Goal: Check status

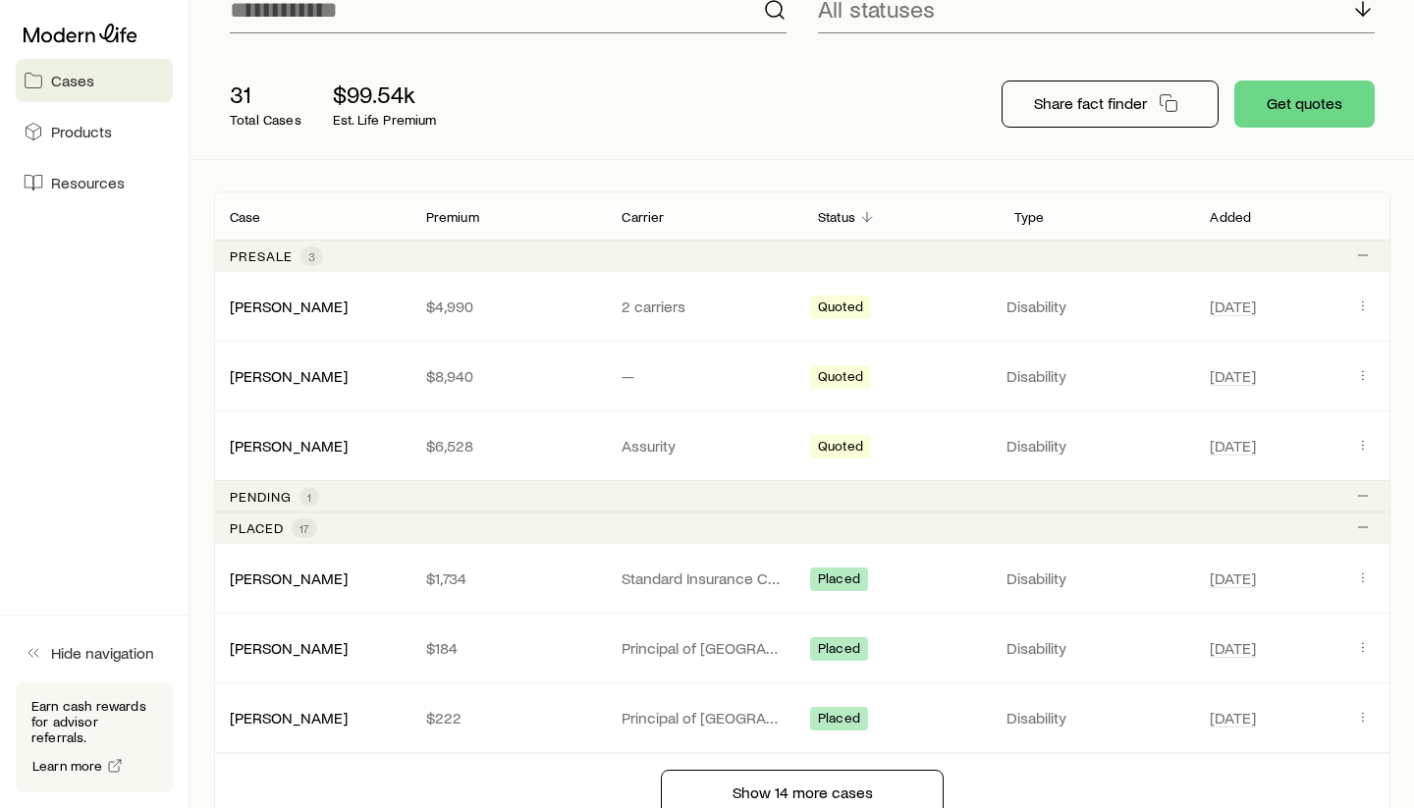
scroll to position [186, 0]
click at [256, 488] on p "Pending" at bounding box center [261, 495] width 62 height 16
click at [277, 497] on p "Pending" at bounding box center [261, 495] width 62 height 16
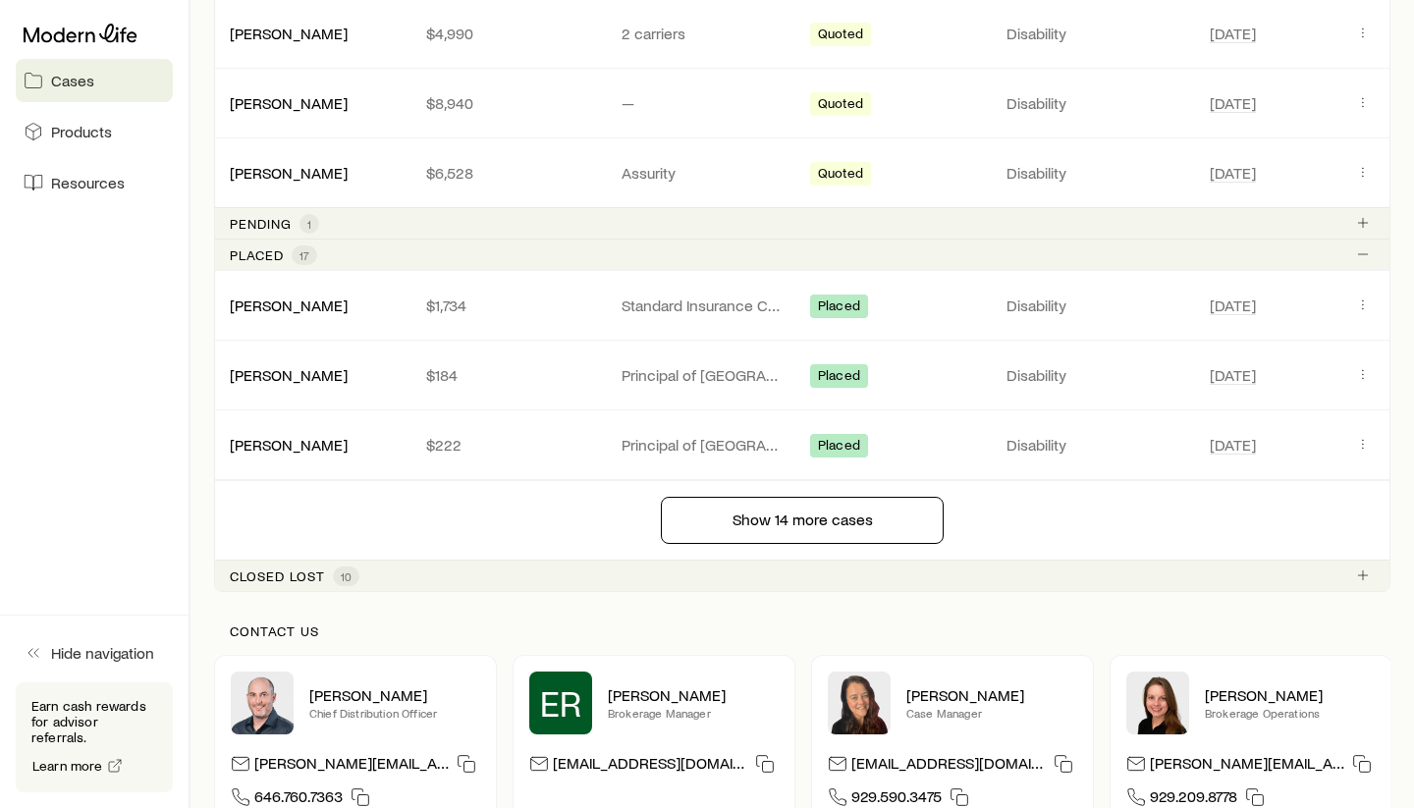
scroll to position [332, 0]
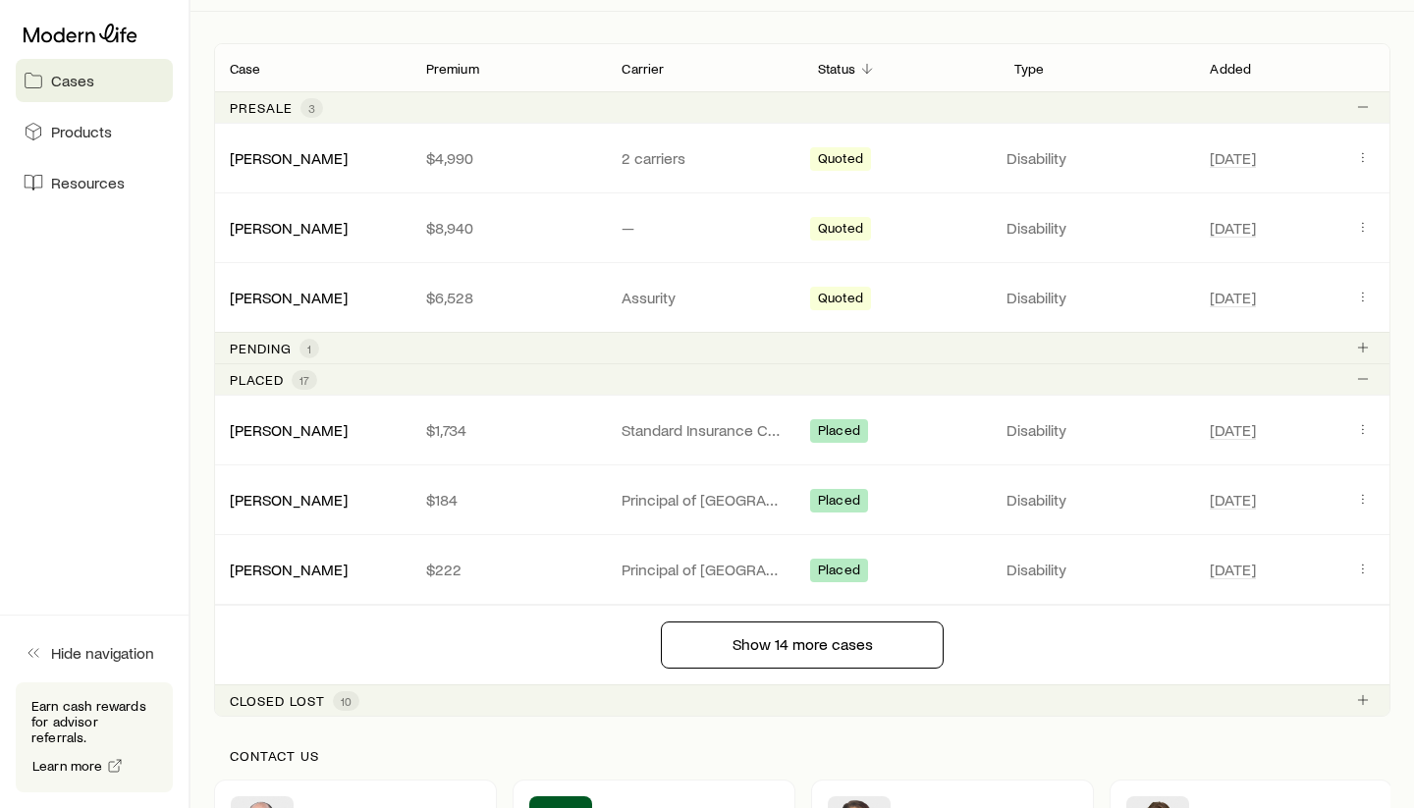
click at [273, 347] on p "Pending" at bounding box center [261, 349] width 62 height 16
click at [268, 296] on link "[PERSON_NAME]" at bounding box center [289, 297] width 118 height 19
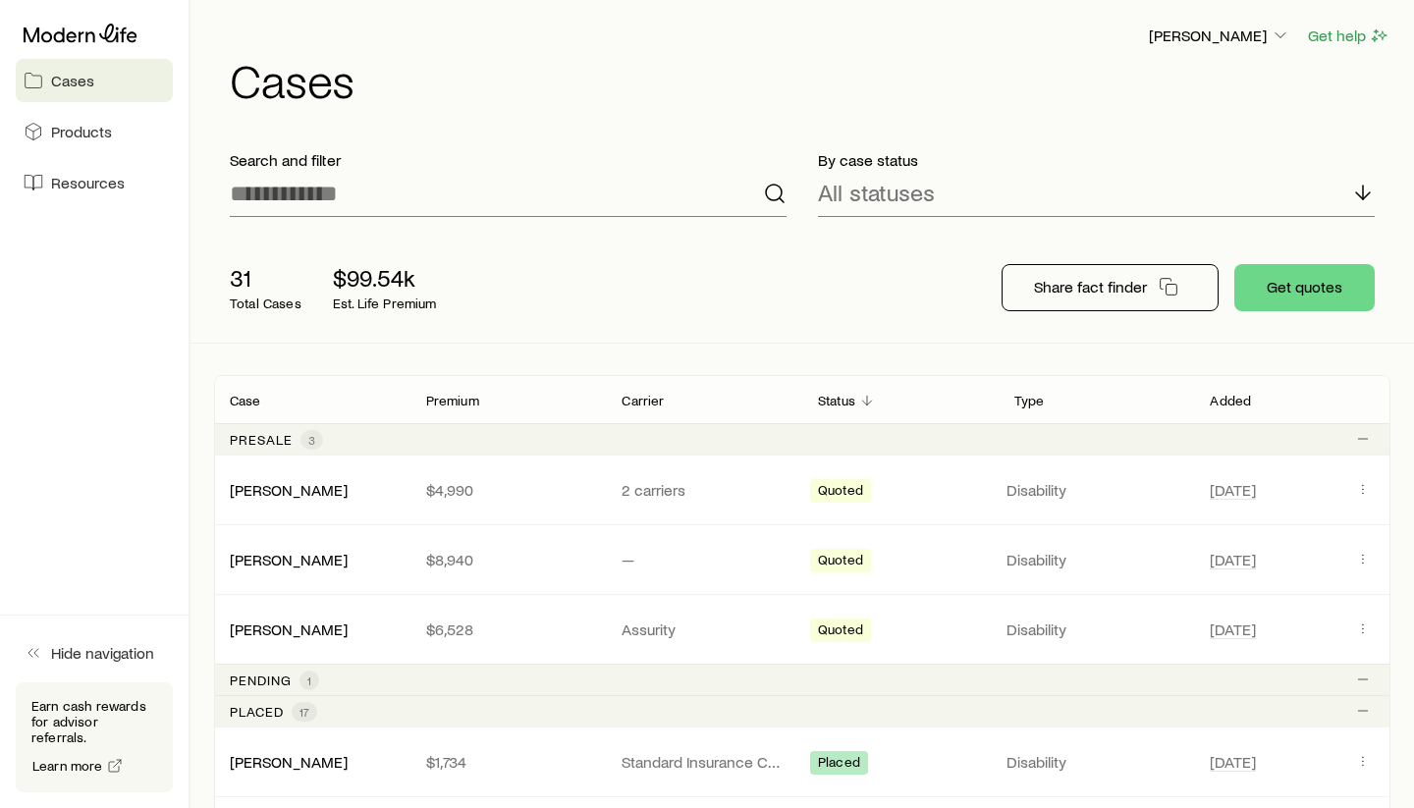
click at [313, 686] on span "1" at bounding box center [309, 680] width 20 height 20
click at [1363, 676] on line "Client cases" at bounding box center [1363, 678] width 0 height 9
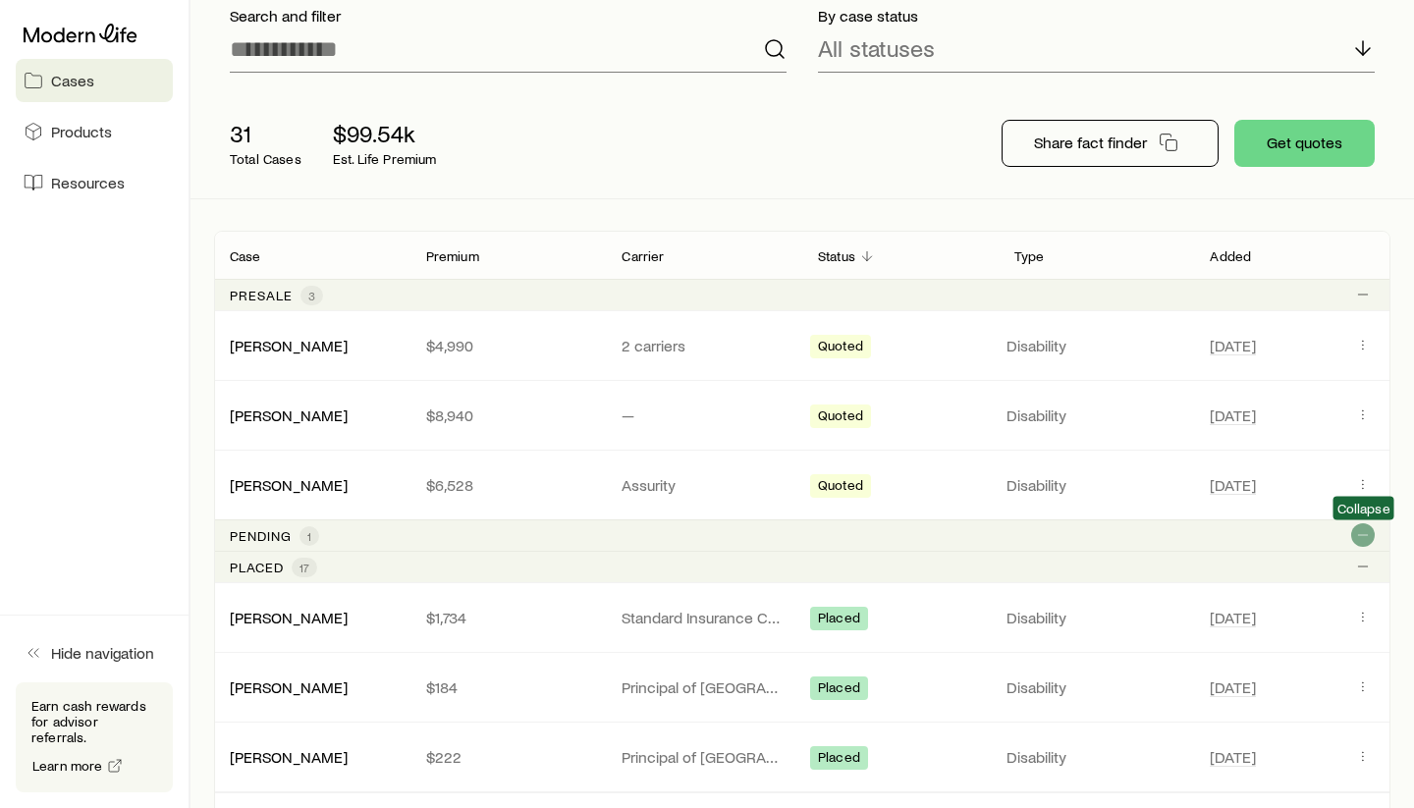
scroll to position [150, 0]
